Goal: Information Seeking & Learning: Learn about a topic

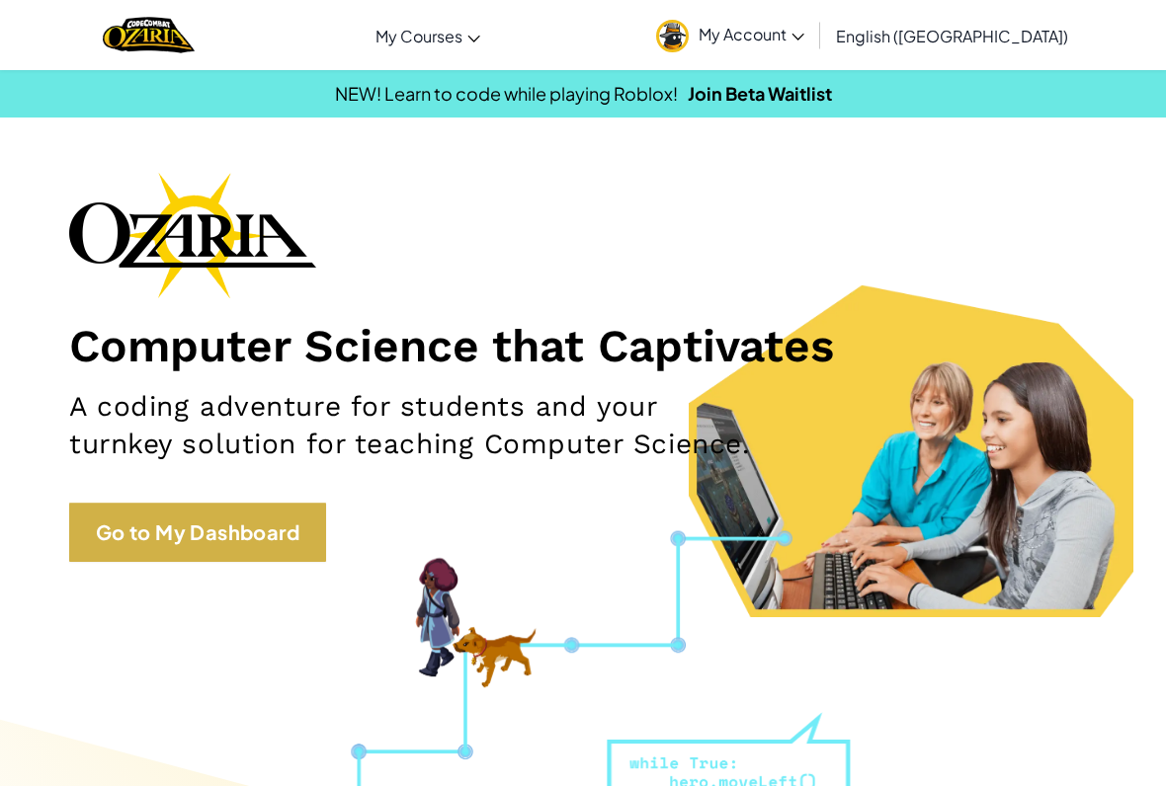
click at [253, 542] on link "Go to My Dashboard" at bounding box center [197, 532] width 257 height 59
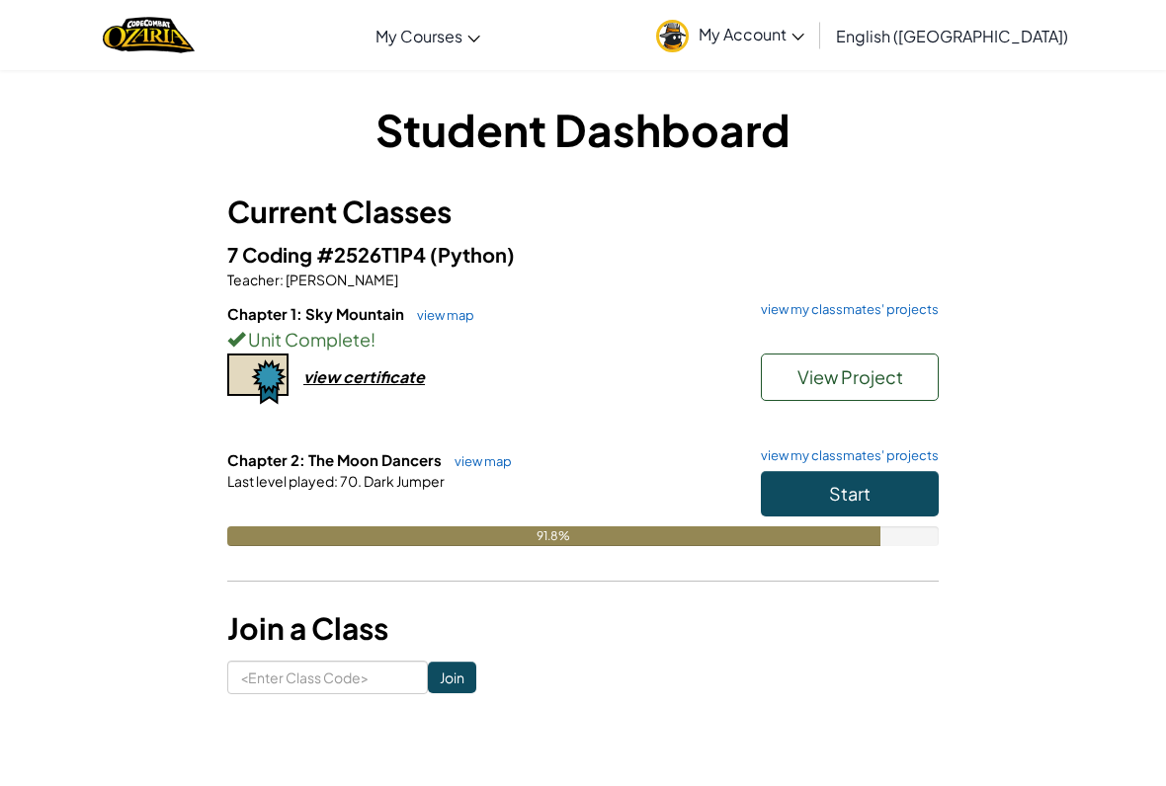
click at [829, 509] on button "Start" at bounding box center [850, 493] width 178 height 45
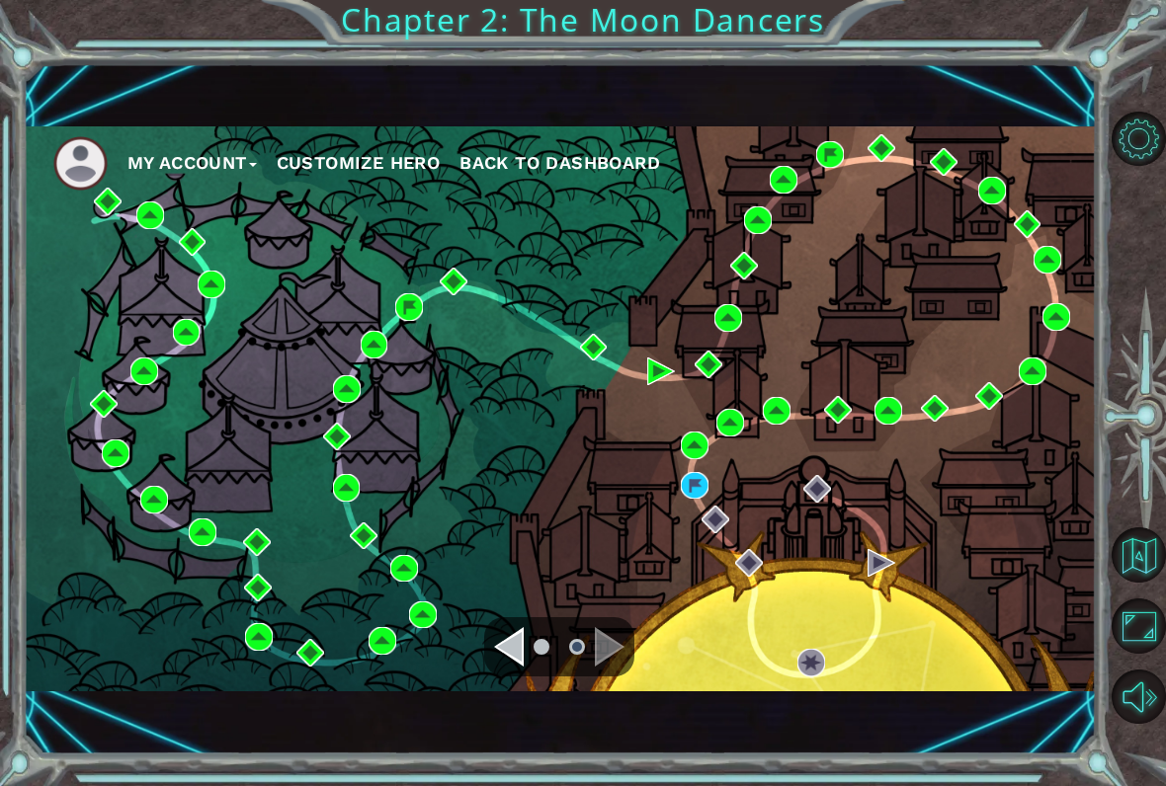
click at [835, 480] on div "My Account Customize Hero Back to Dashboard" at bounding box center [560, 409] width 1073 height 566
click at [703, 496] on img at bounding box center [695, 486] width 28 height 28
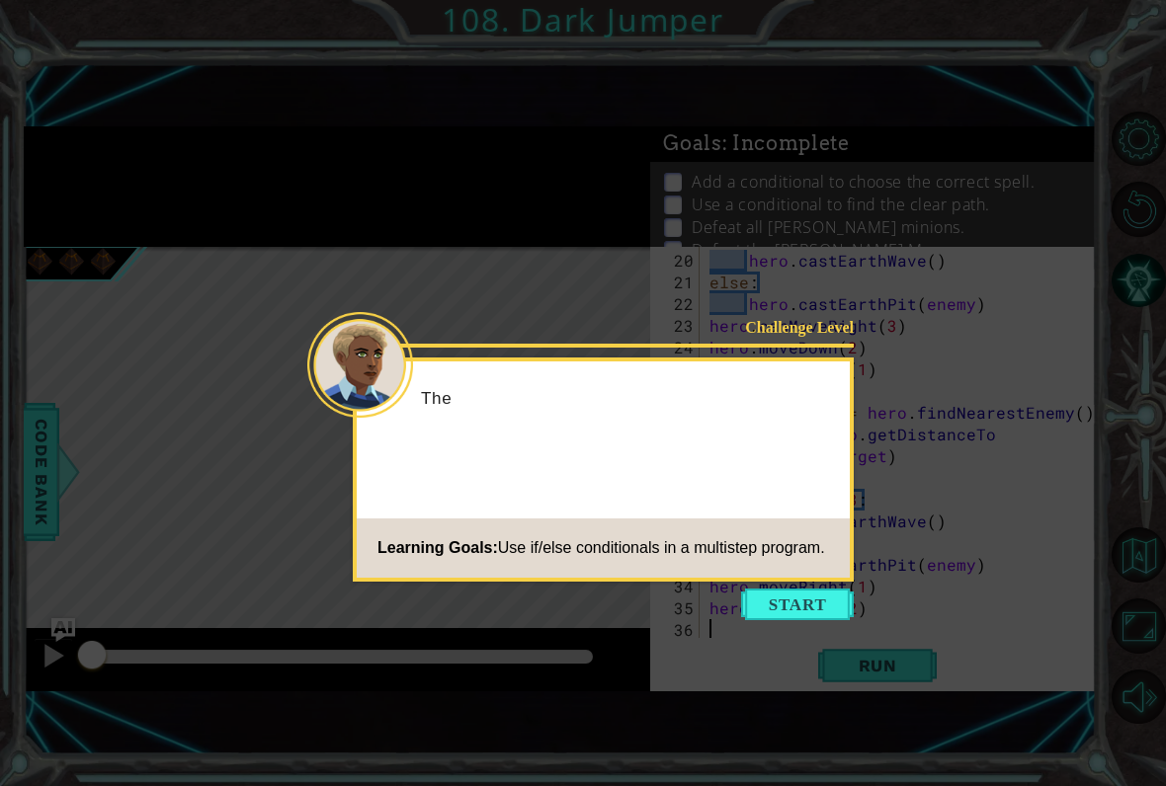
scroll to position [431, 0]
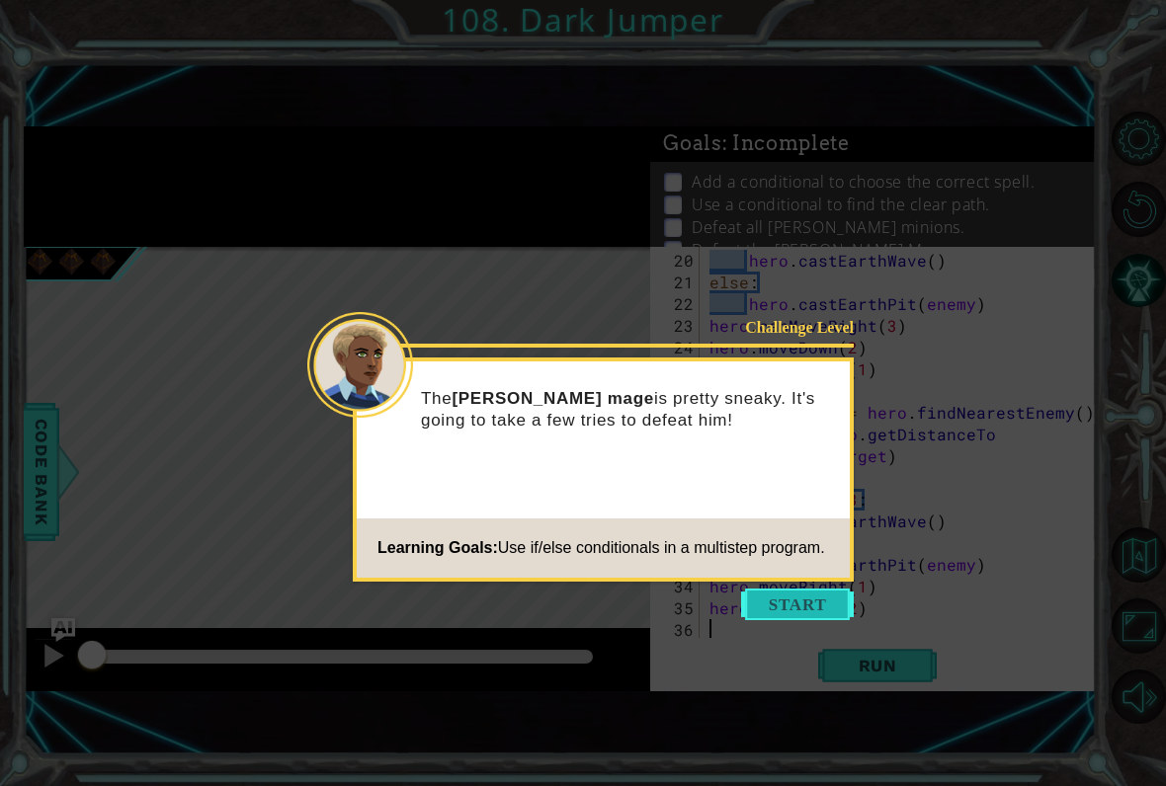
click at [814, 612] on button "Start" at bounding box center [797, 605] width 113 height 32
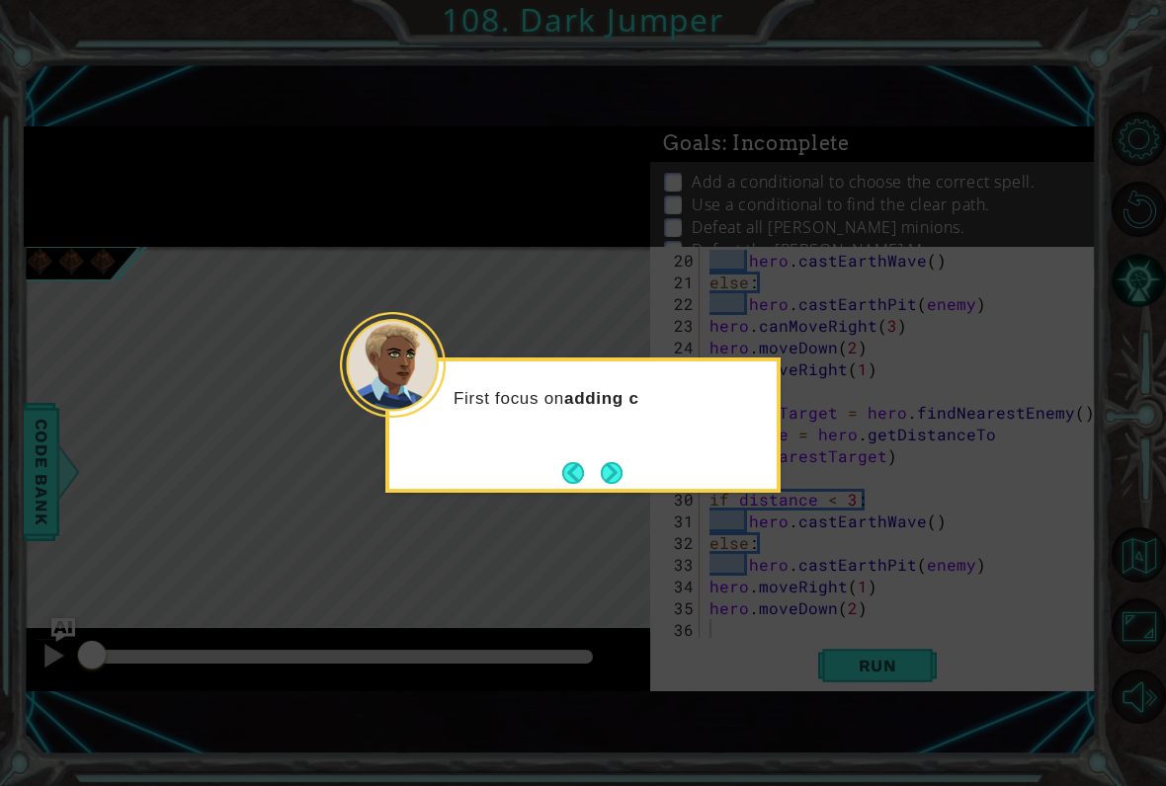
click at [646, 464] on div "First focus on adding c" at bounding box center [582, 425] width 395 height 135
click at [623, 464] on button "Next" at bounding box center [612, 472] width 23 height 23
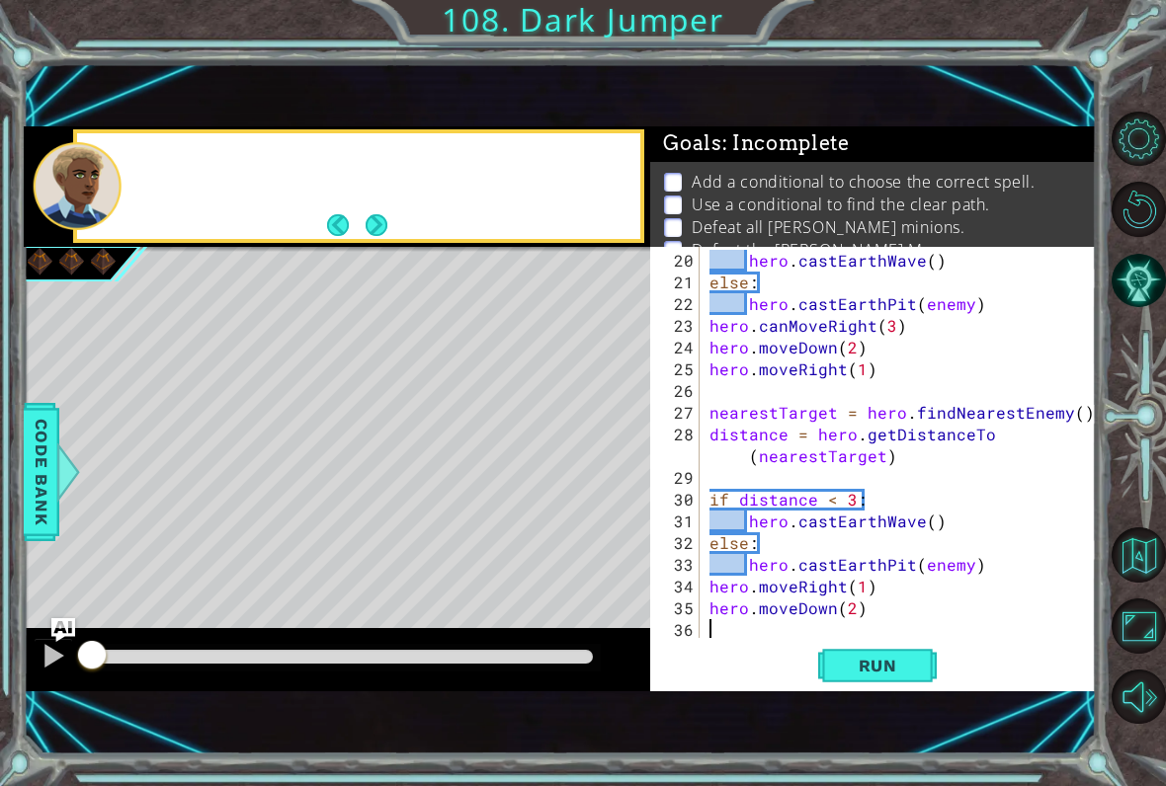
click at [623, 476] on div "Level Map" at bounding box center [480, 538] width 913 height 582
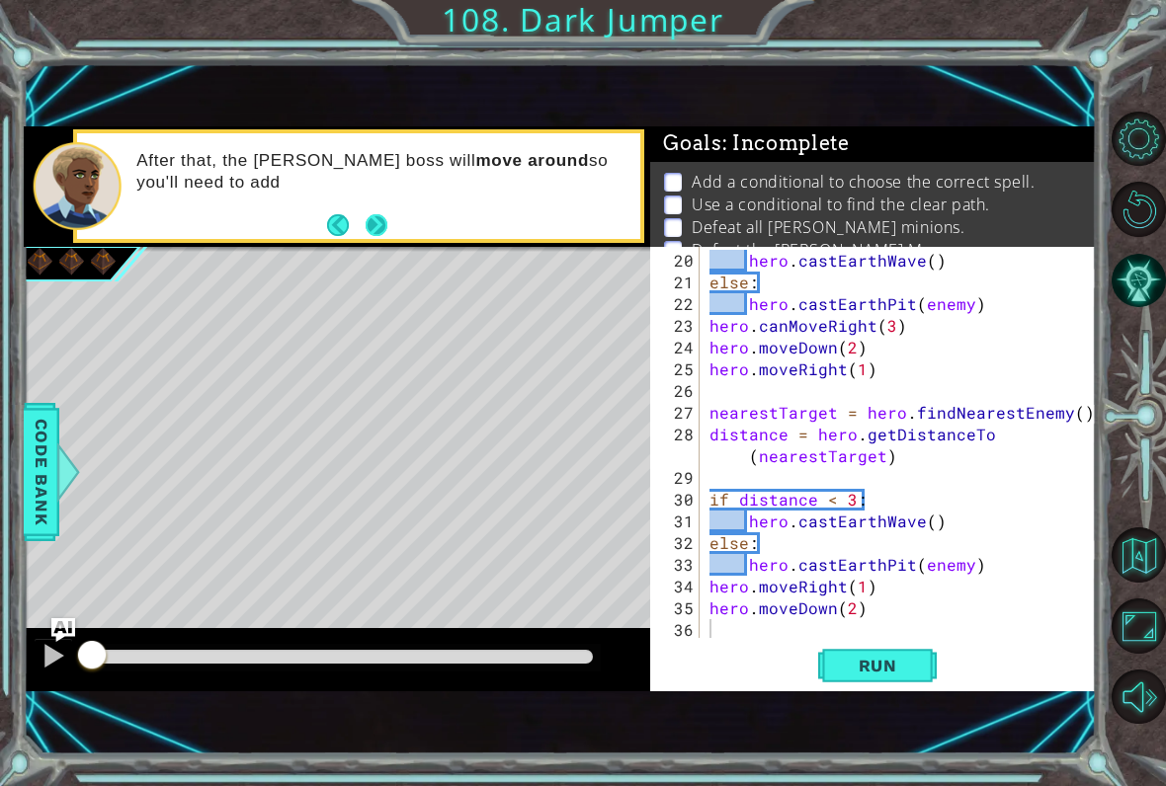
click at [375, 223] on button "Next" at bounding box center [377, 225] width 22 height 22
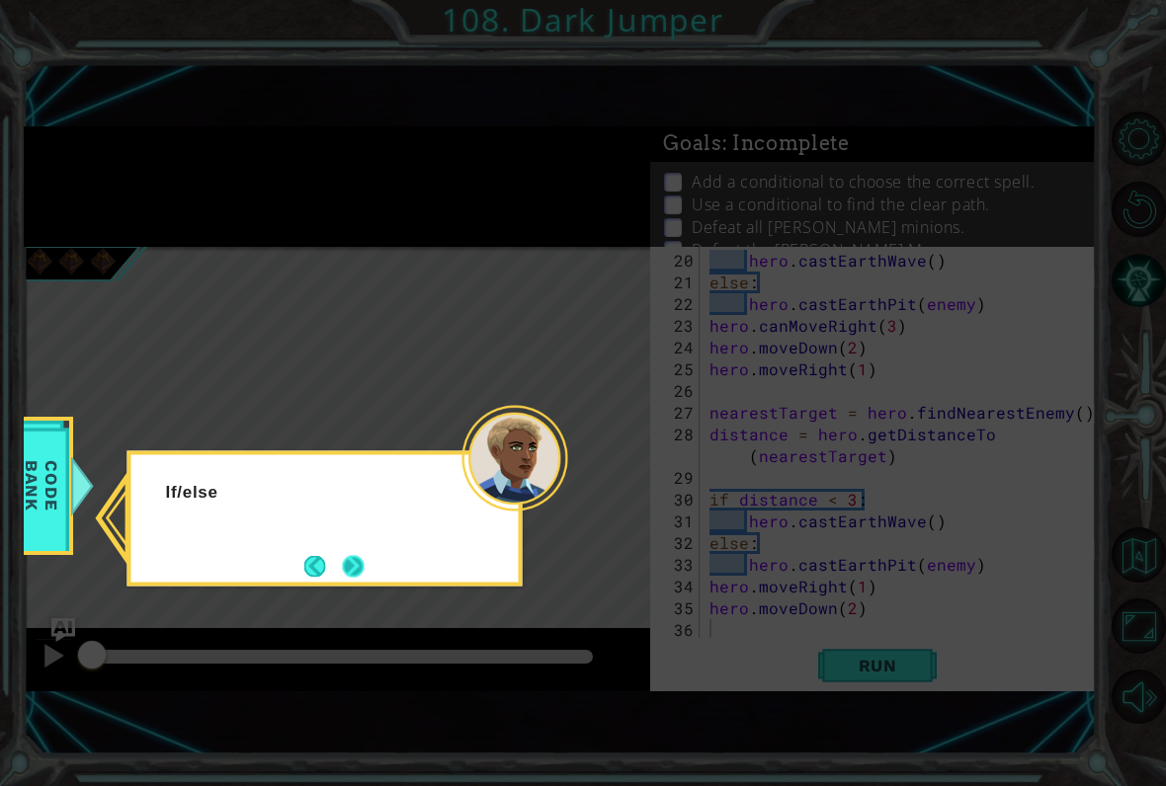
click at [363, 577] on button "Next" at bounding box center [353, 566] width 22 height 22
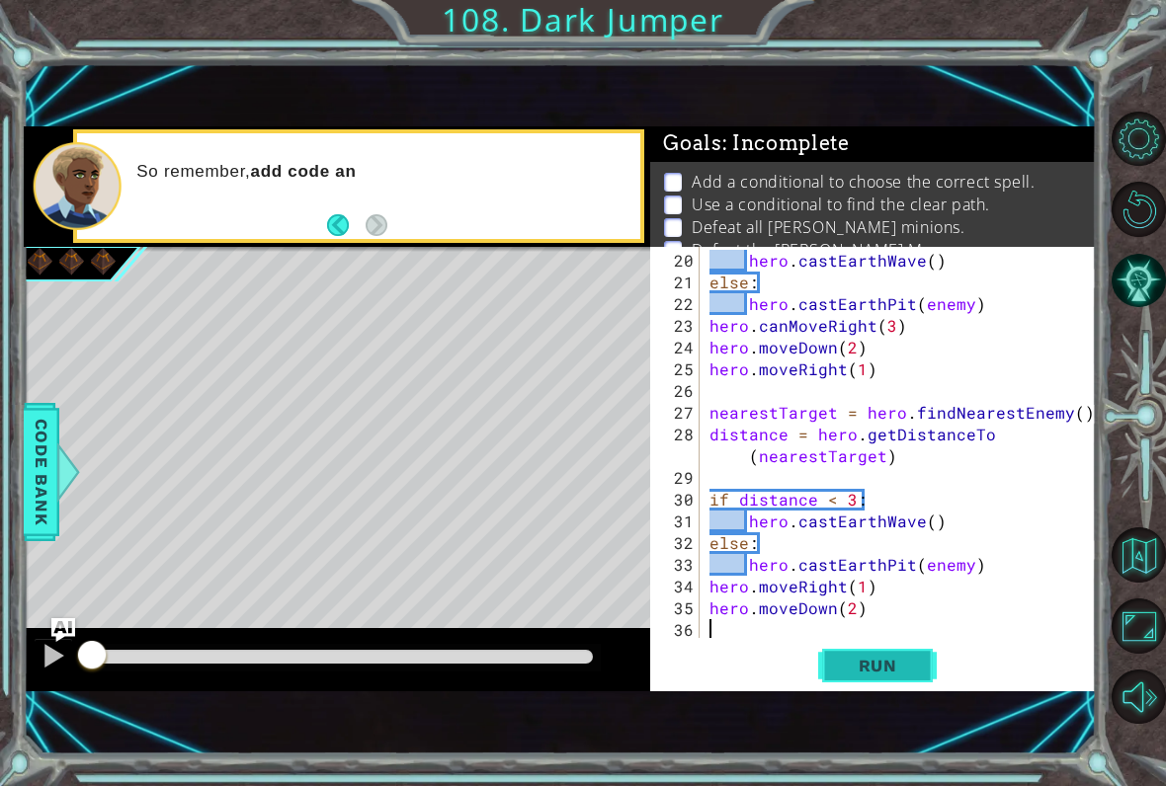
click at [919, 667] on button "Run" at bounding box center [877, 665] width 119 height 44
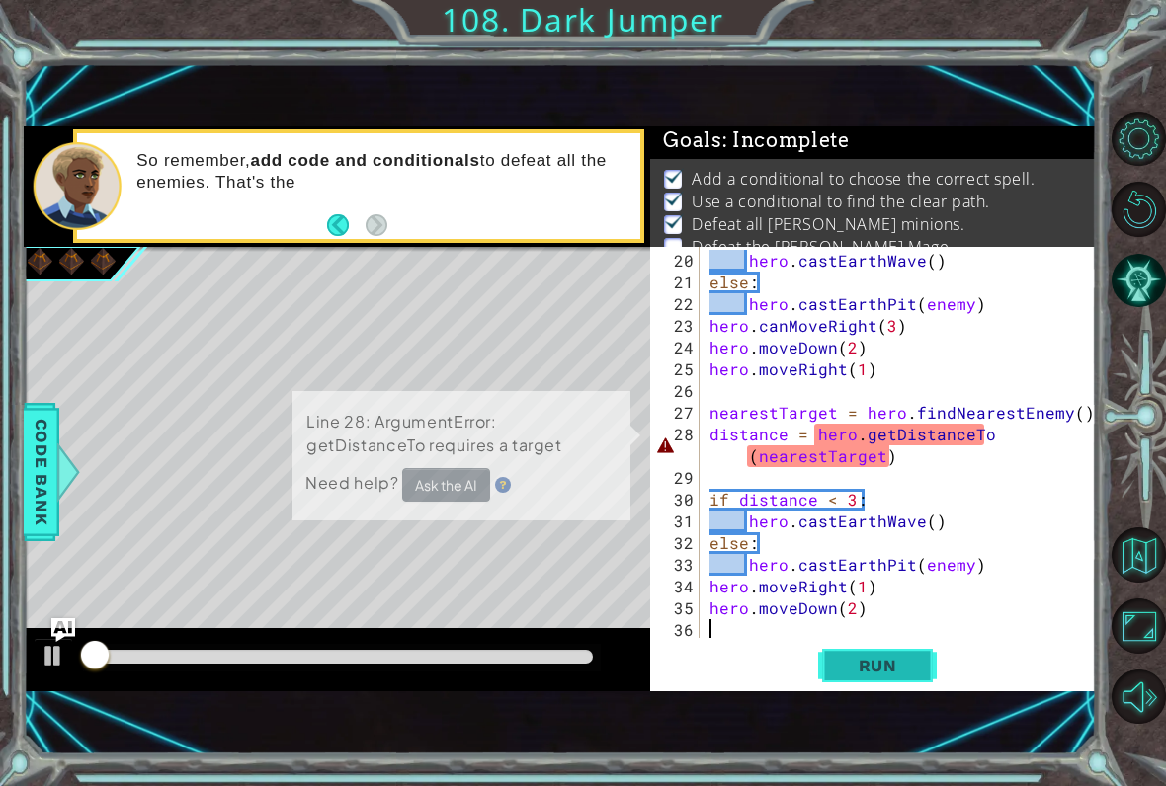
scroll to position [13, 0]
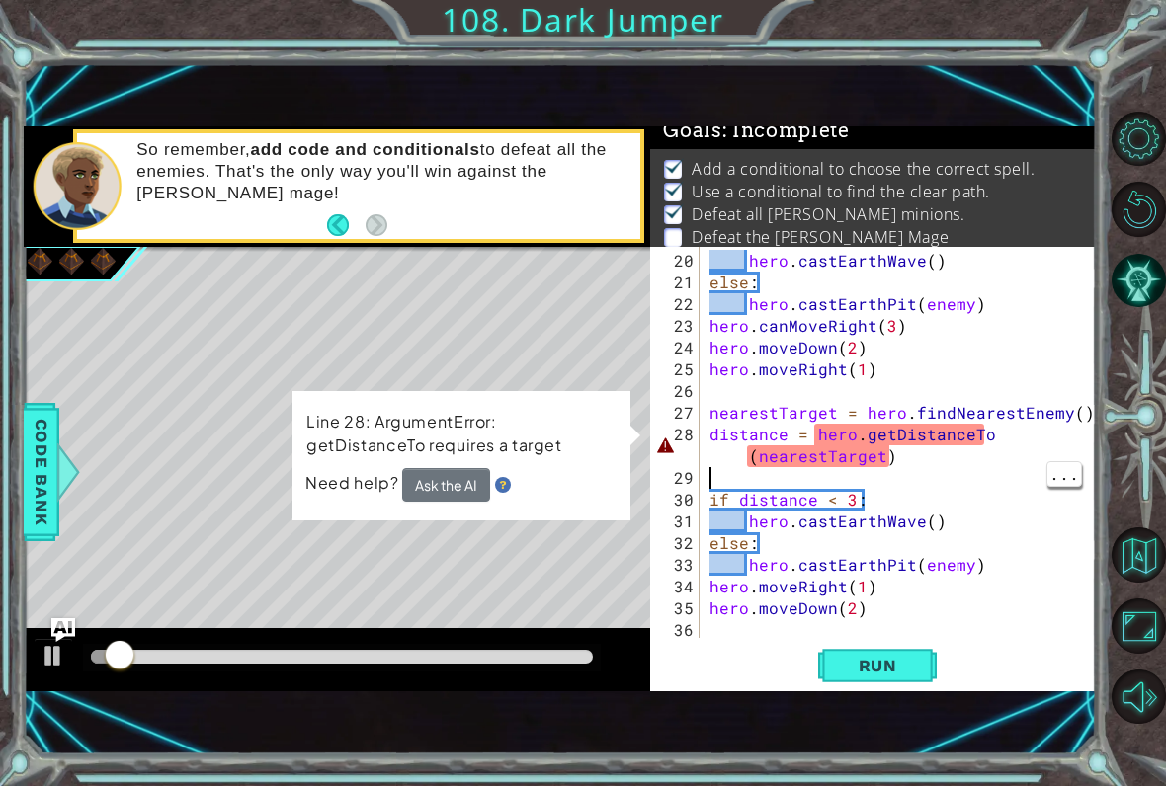
click at [943, 468] on div "hero . castEarthWave ( ) else : hero . castEarthPit ( enemy ) hero . canMoveRig…" at bounding box center [903, 467] width 396 height 435
click at [934, 471] on div "hero . castEarthWave ( ) else : hero . castEarthPit ( enemy ) hero . canMoveRig…" at bounding box center [903, 467] width 396 height 435
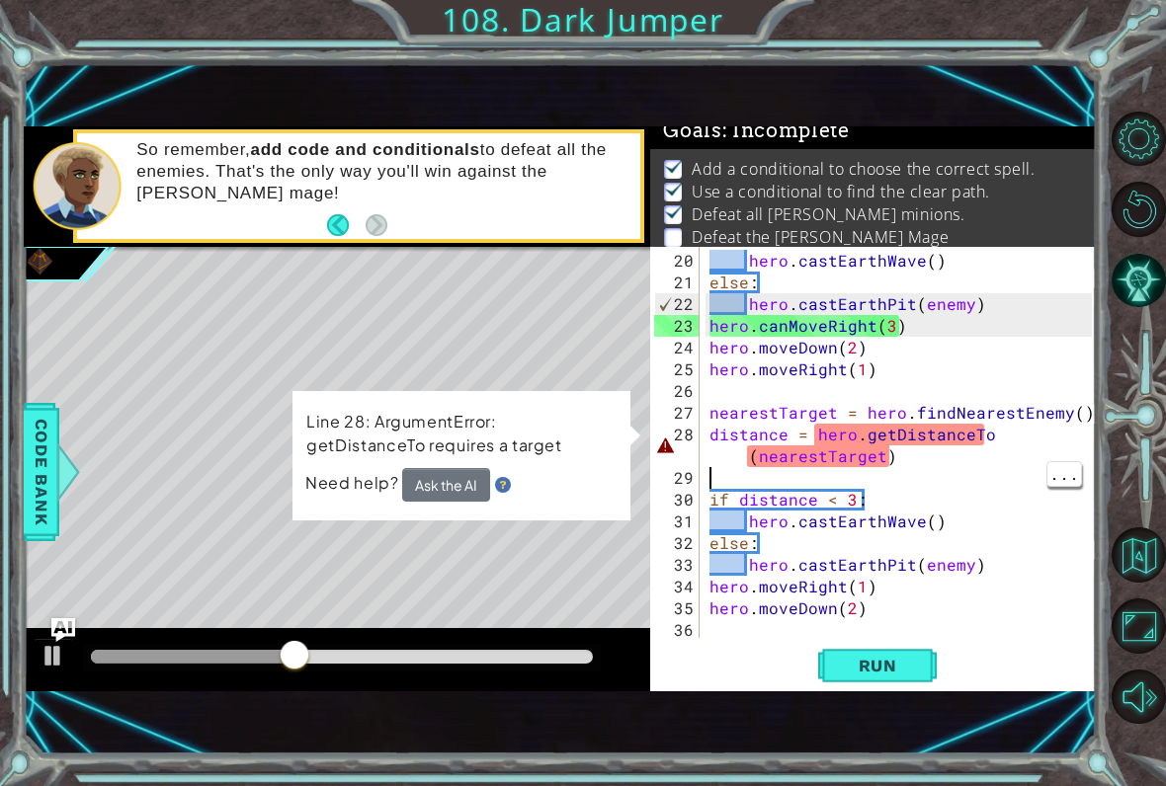
click at [937, 465] on div "hero . castEarthWave ( ) else : hero . castEarthPit ( enemy ) hero . canMoveRig…" at bounding box center [903, 467] width 396 height 435
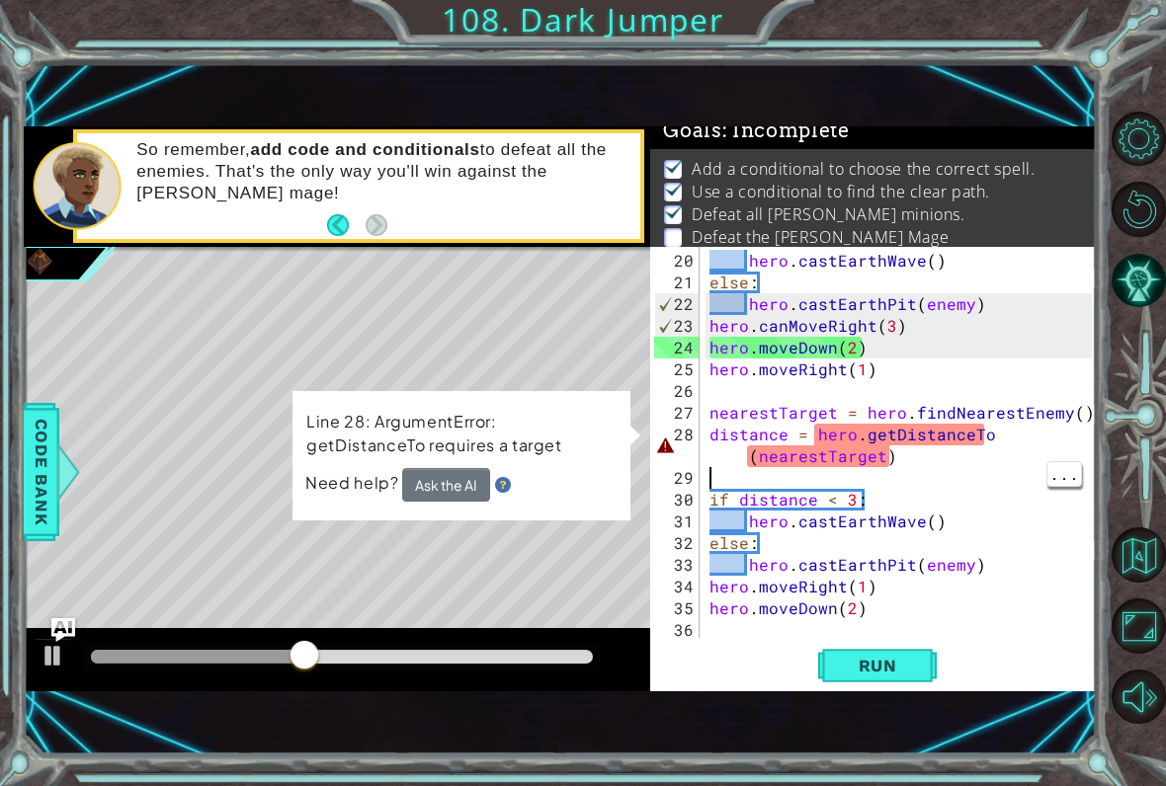
type textarea "distance = hero.getDistanceTo(nearestTarget)"
click at [942, 447] on div "hero . castEarthWave ( ) else : hero . castEarthPit ( enemy ) hero . canMoveRig…" at bounding box center [903, 467] width 396 height 435
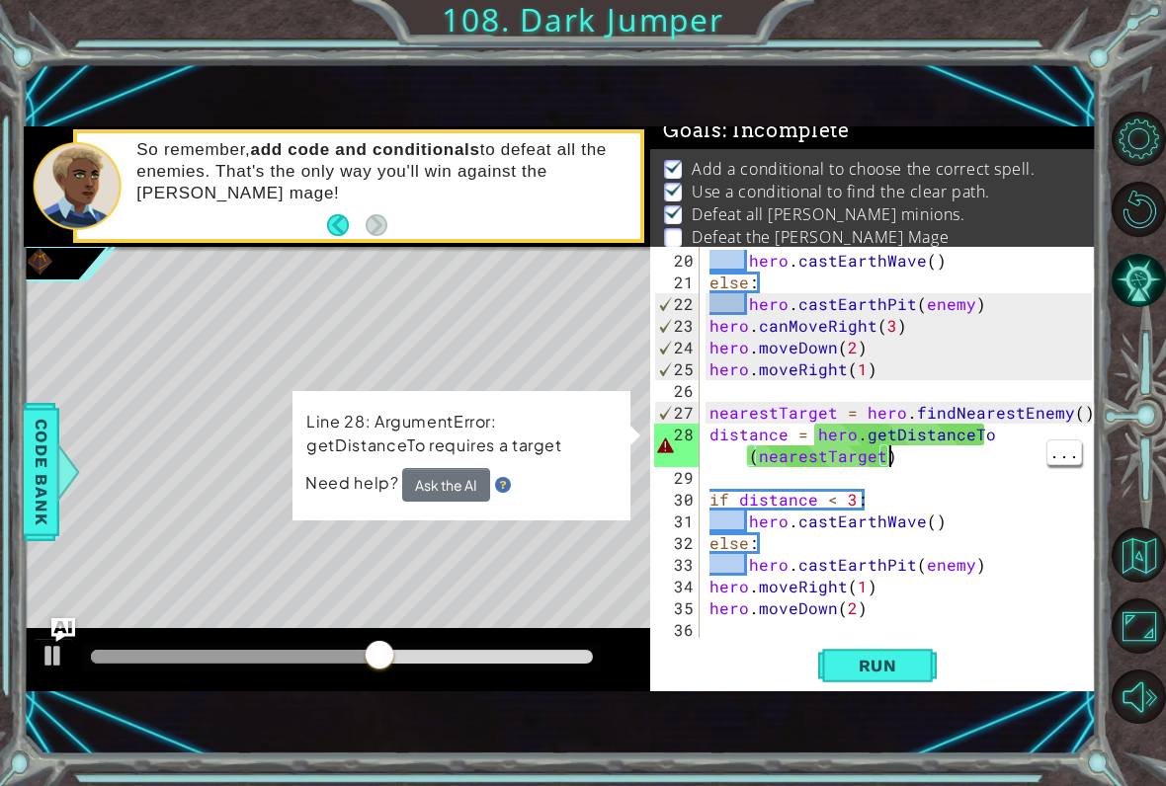
click at [977, 463] on div "hero . castEarthWave ( ) else : hero . castEarthPit ( enemy ) hero . canMoveRig…" at bounding box center [903, 467] width 396 height 435
